Goal: Task Accomplishment & Management: Manage account settings

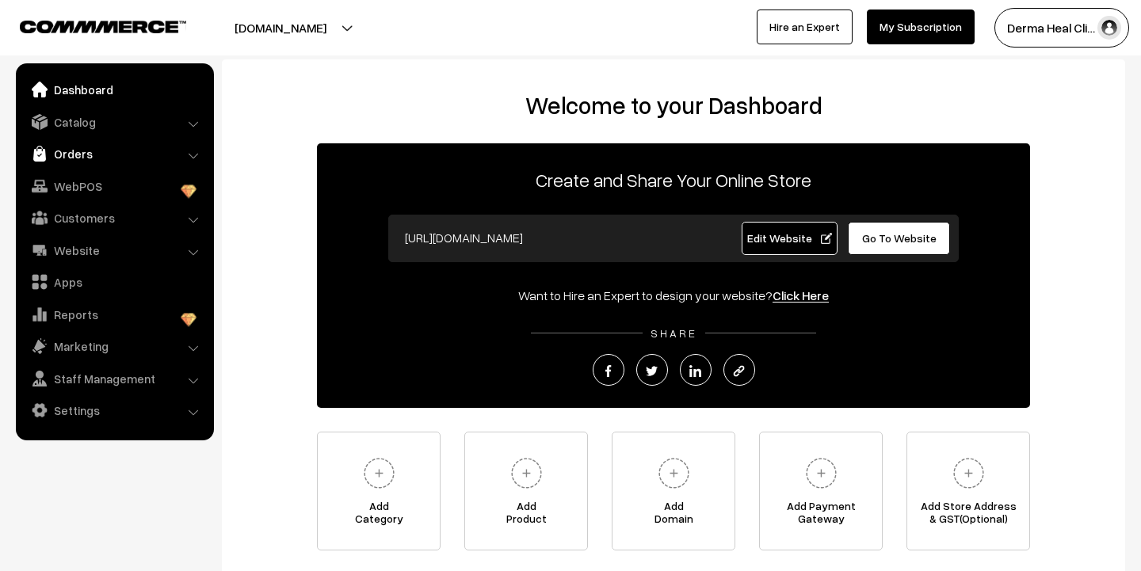
click at [78, 154] on link "Orders" at bounding box center [114, 153] width 189 height 29
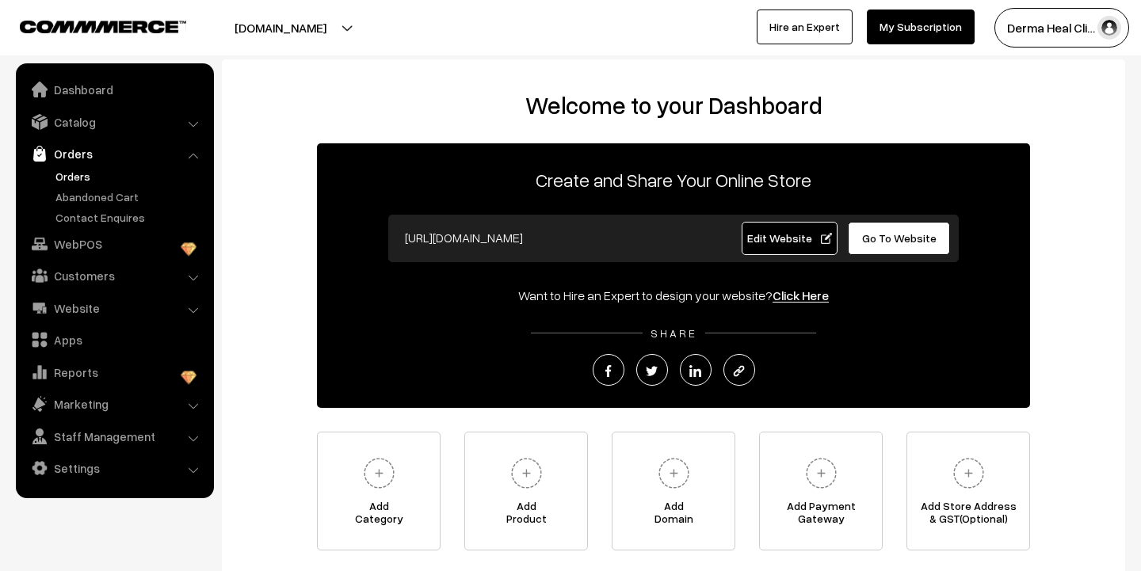
click at [73, 175] on link "Orders" at bounding box center [129, 176] width 157 height 17
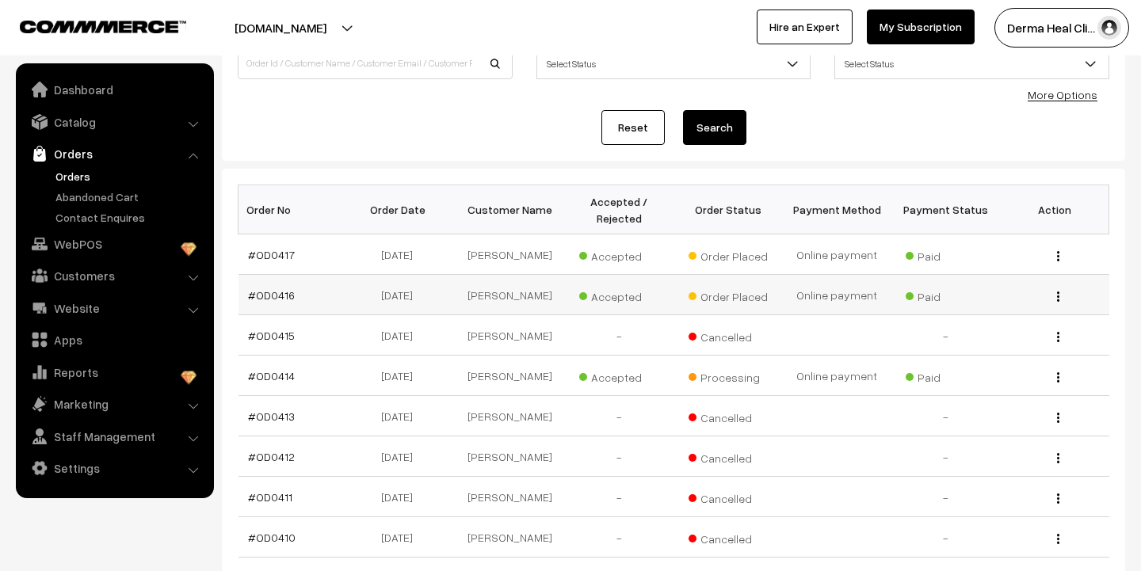
scroll to position [141, 0]
click at [270, 297] on link "#OD0416" at bounding box center [271, 294] width 47 height 13
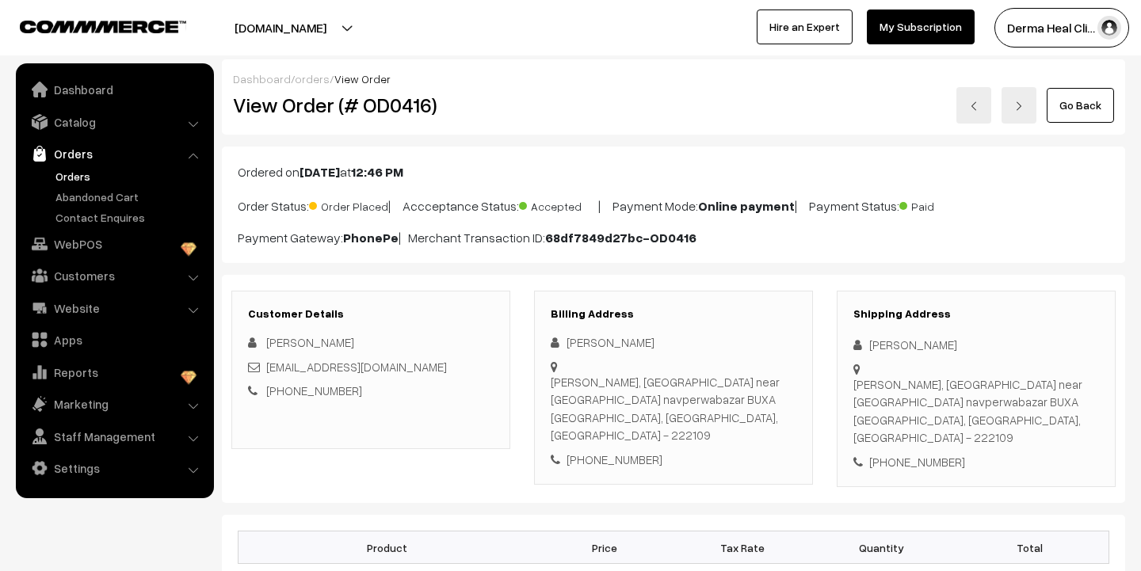
scroll to position [25, 0]
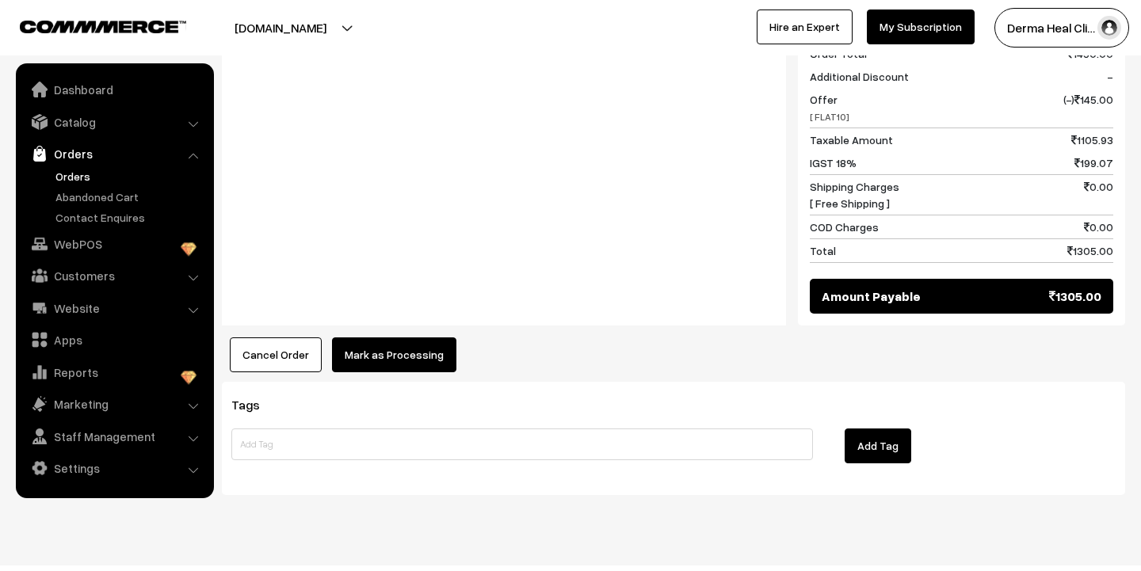
scroll to position [729, 0]
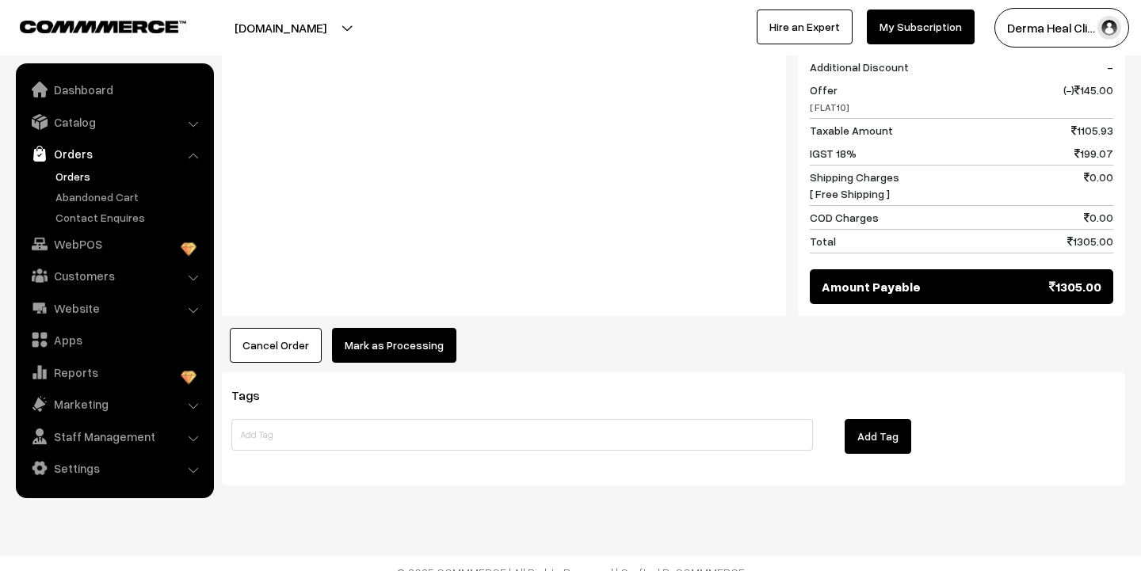
click at [396, 328] on button "Mark as Processing" at bounding box center [394, 345] width 124 height 35
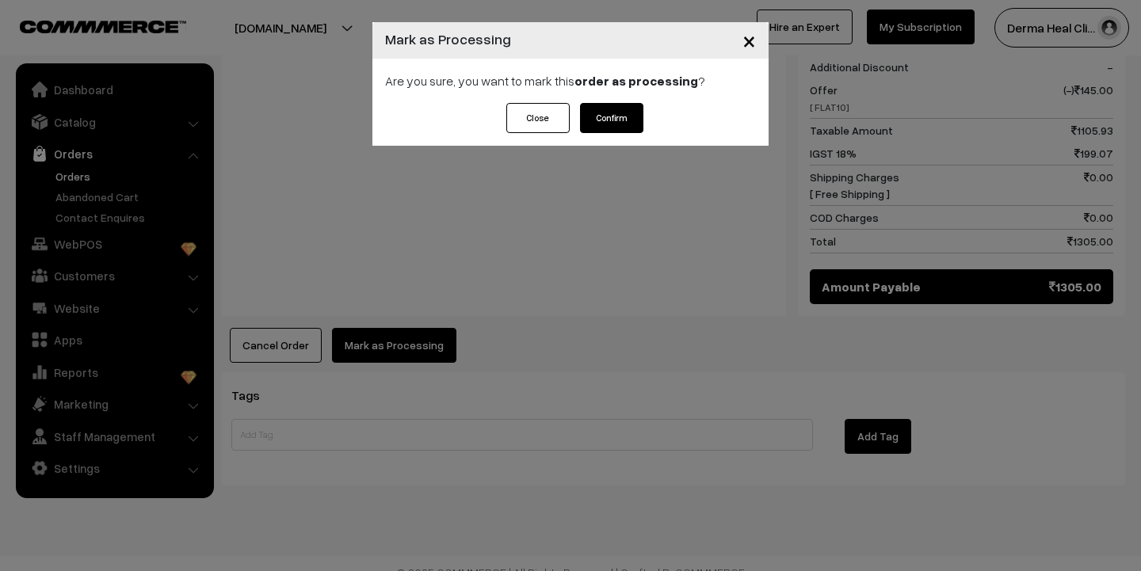
click at [613, 113] on button "Confirm" at bounding box center [611, 118] width 63 height 30
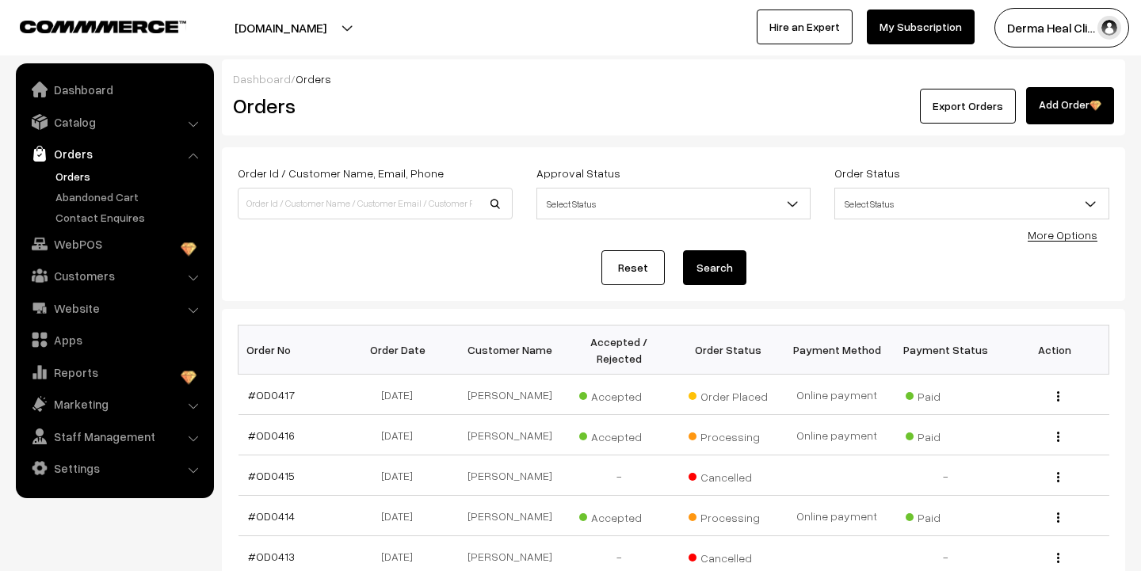
scroll to position [141, 0]
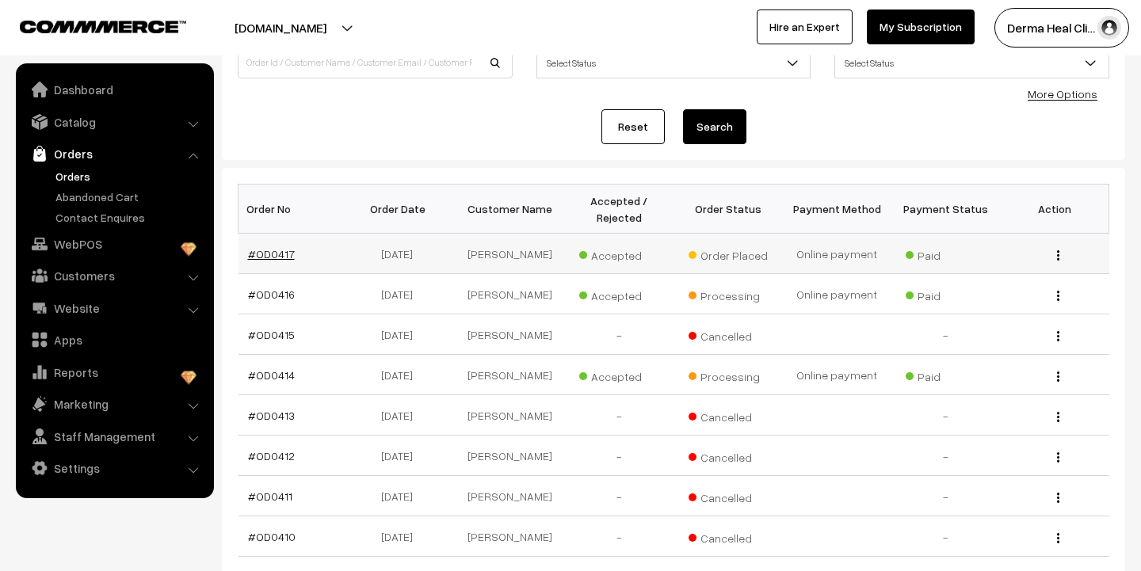
click at [271, 257] on link "#OD0417" at bounding box center [271, 253] width 47 height 13
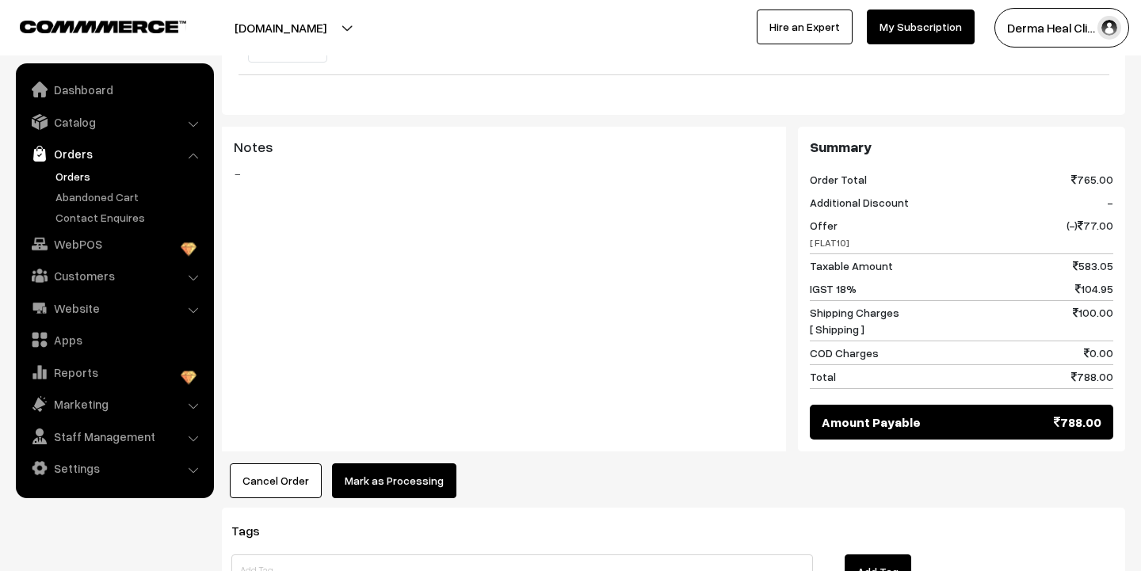
scroll to position [707, 0]
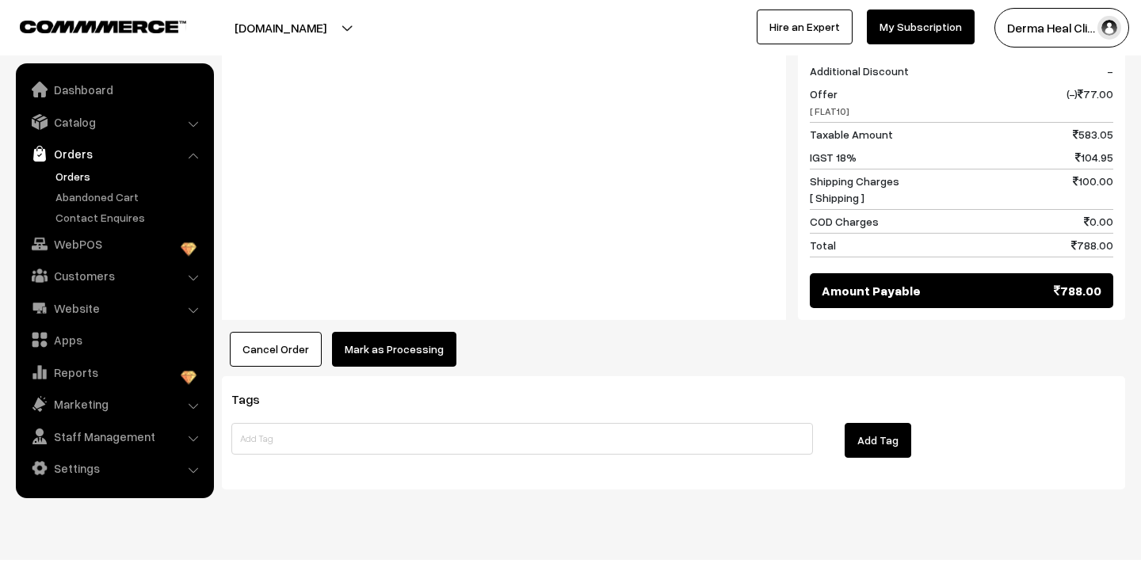
click at [397, 332] on button "Mark as Processing" at bounding box center [394, 349] width 124 height 35
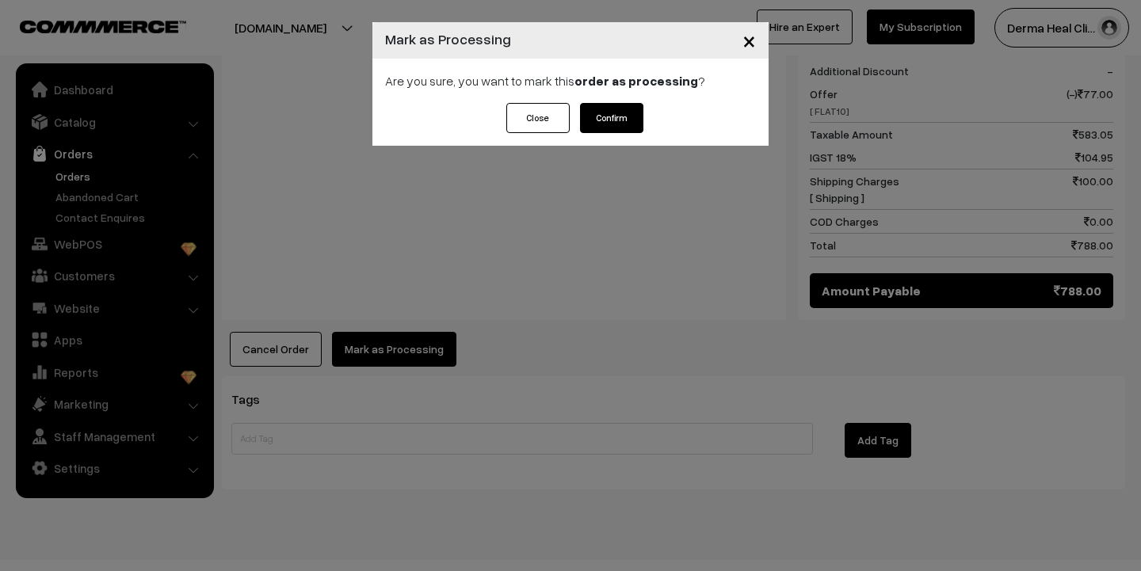
click at [614, 120] on button "Confirm" at bounding box center [611, 118] width 63 height 30
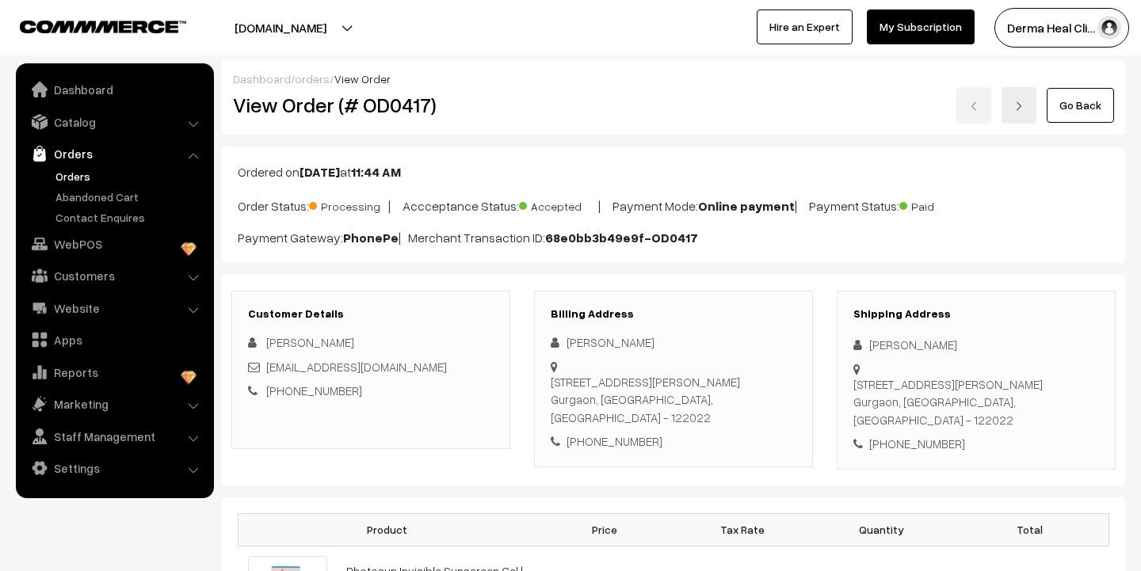
click at [74, 174] on link "Orders" at bounding box center [129, 176] width 157 height 17
